Goal: Task Accomplishment & Management: Use online tool/utility

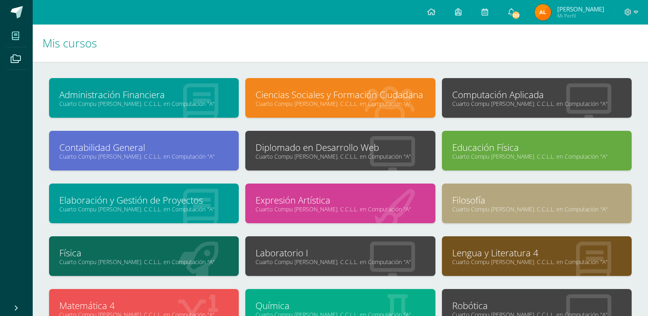
click at [361, 153] on link "Cuarto Compu [PERSON_NAME]. C.C.L.L. en Computación "A"" at bounding box center [340, 157] width 169 height 8
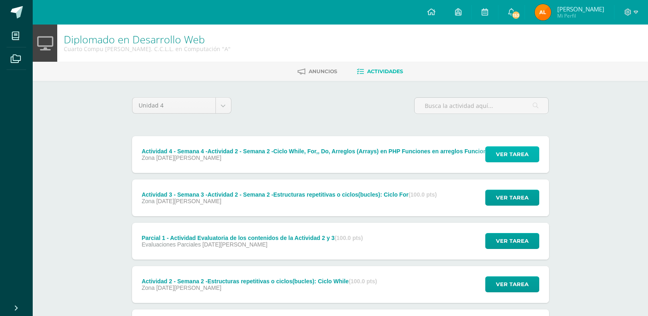
click at [500, 149] on span "Ver tarea" at bounding box center [512, 154] width 33 height 15
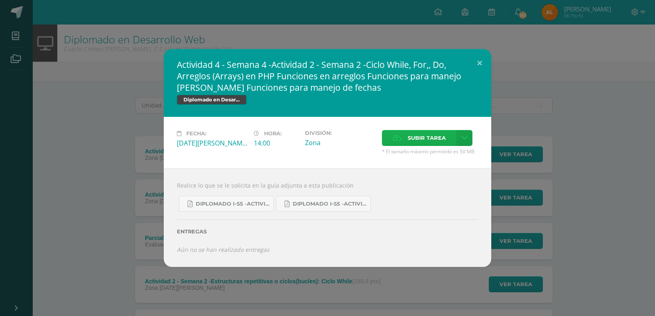
click at [421, 134] on span "Subir tarea" at bounding box center [426, 137] width 38 height 15
click at [0, 0] on input "Subir tarea" at bounding box center [0, 0] width 0 height 0
